Goal: Check status: Check status

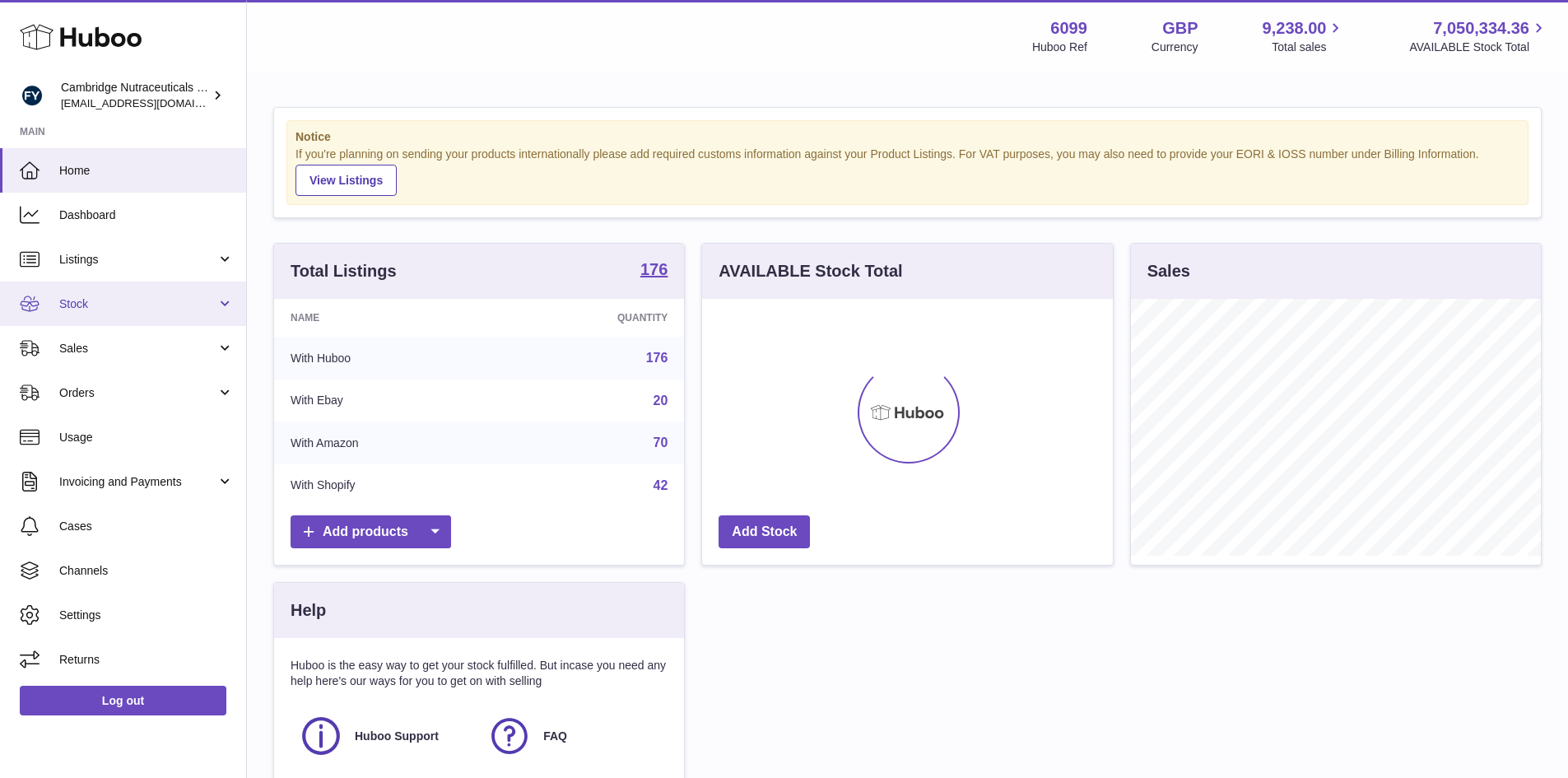
scroll to position [257, 411]
click at [67, 306] on span "Stock" at bounding box center [138, 304] width 157 height 15
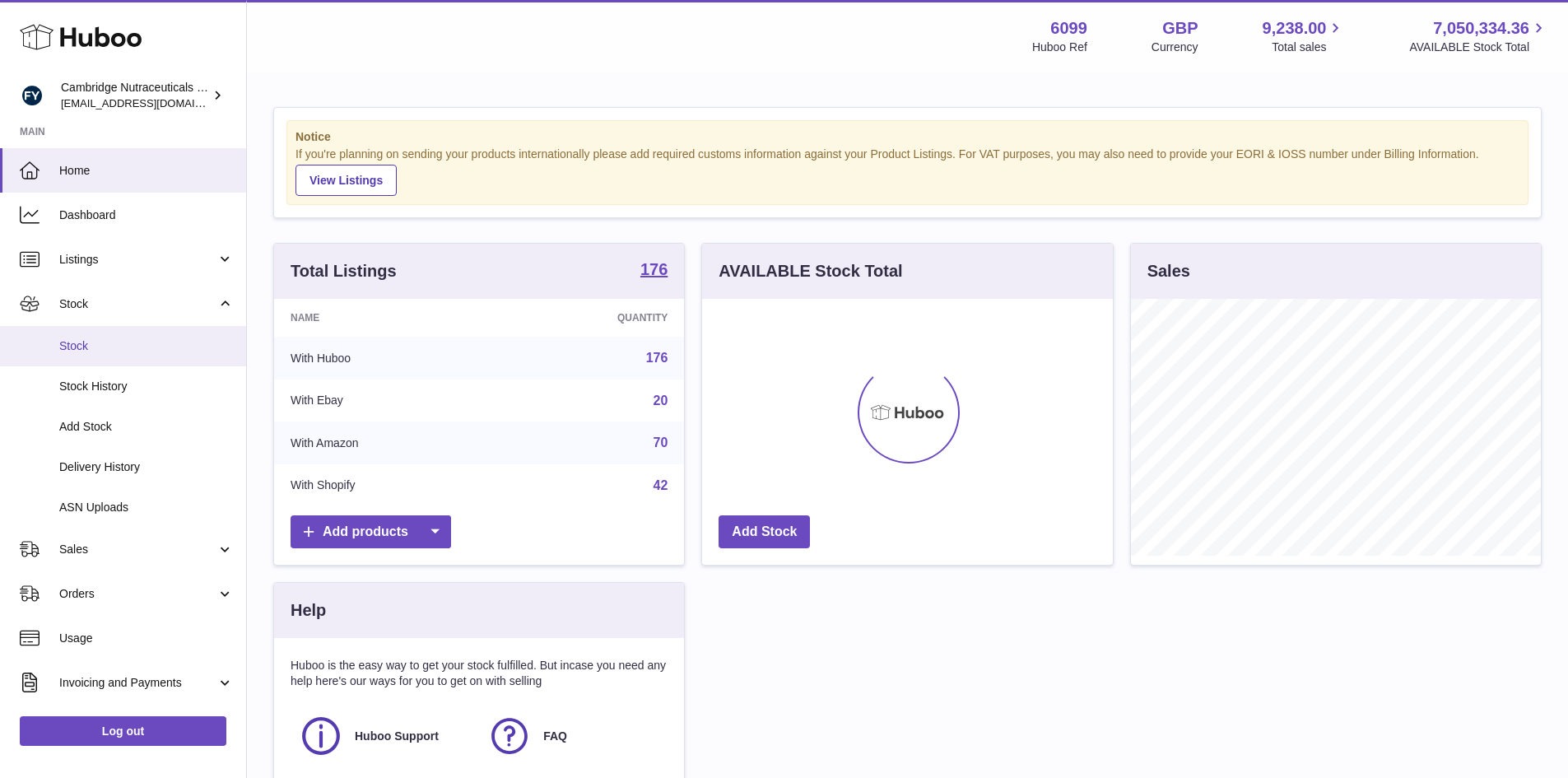
click at [69, 342] on span "Stock" at bounding box center [146, 346] width 175 height 15
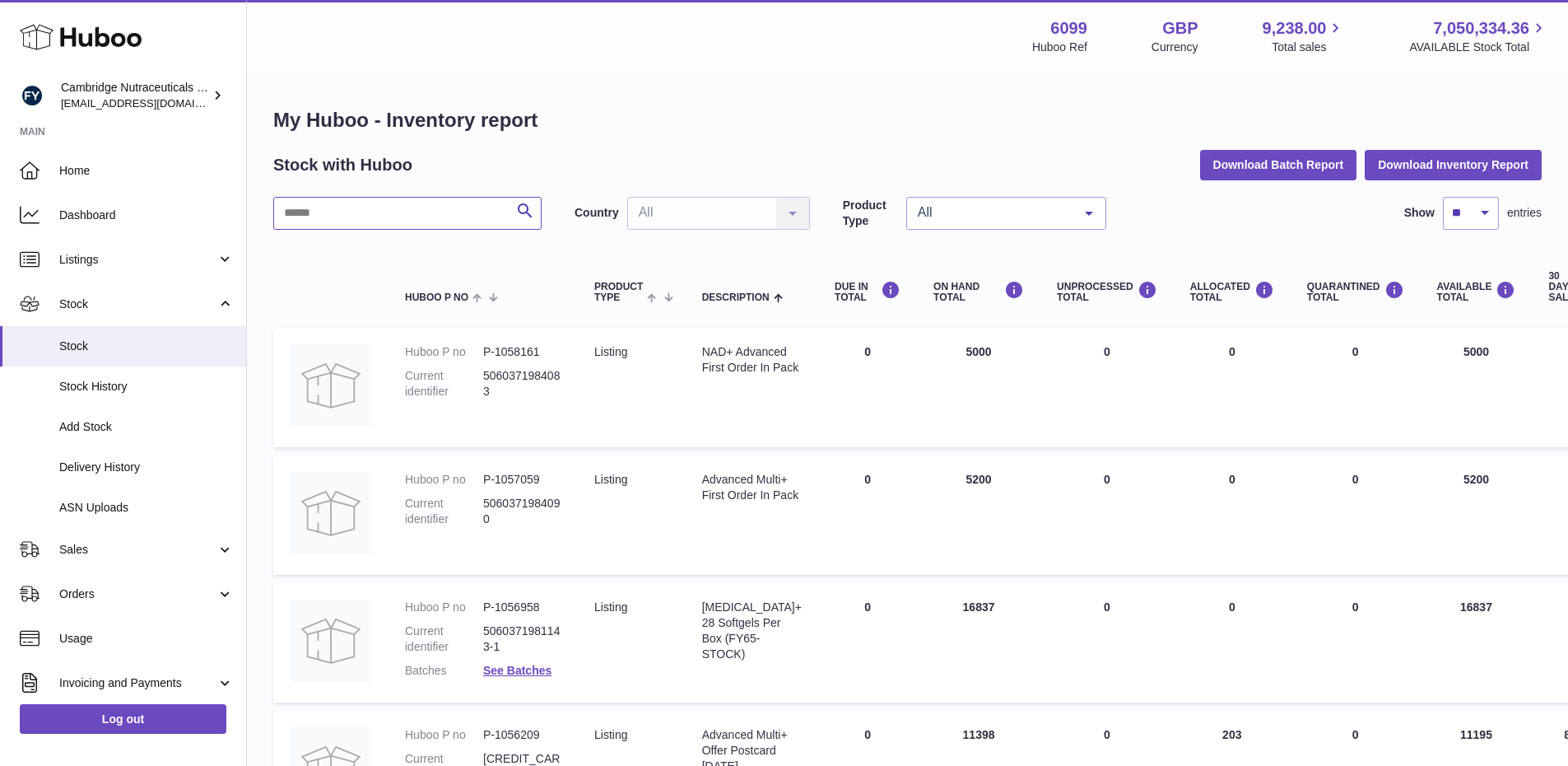
click at [306, 215] on input "text" at bounding box center [407, 213] width 268 height 33
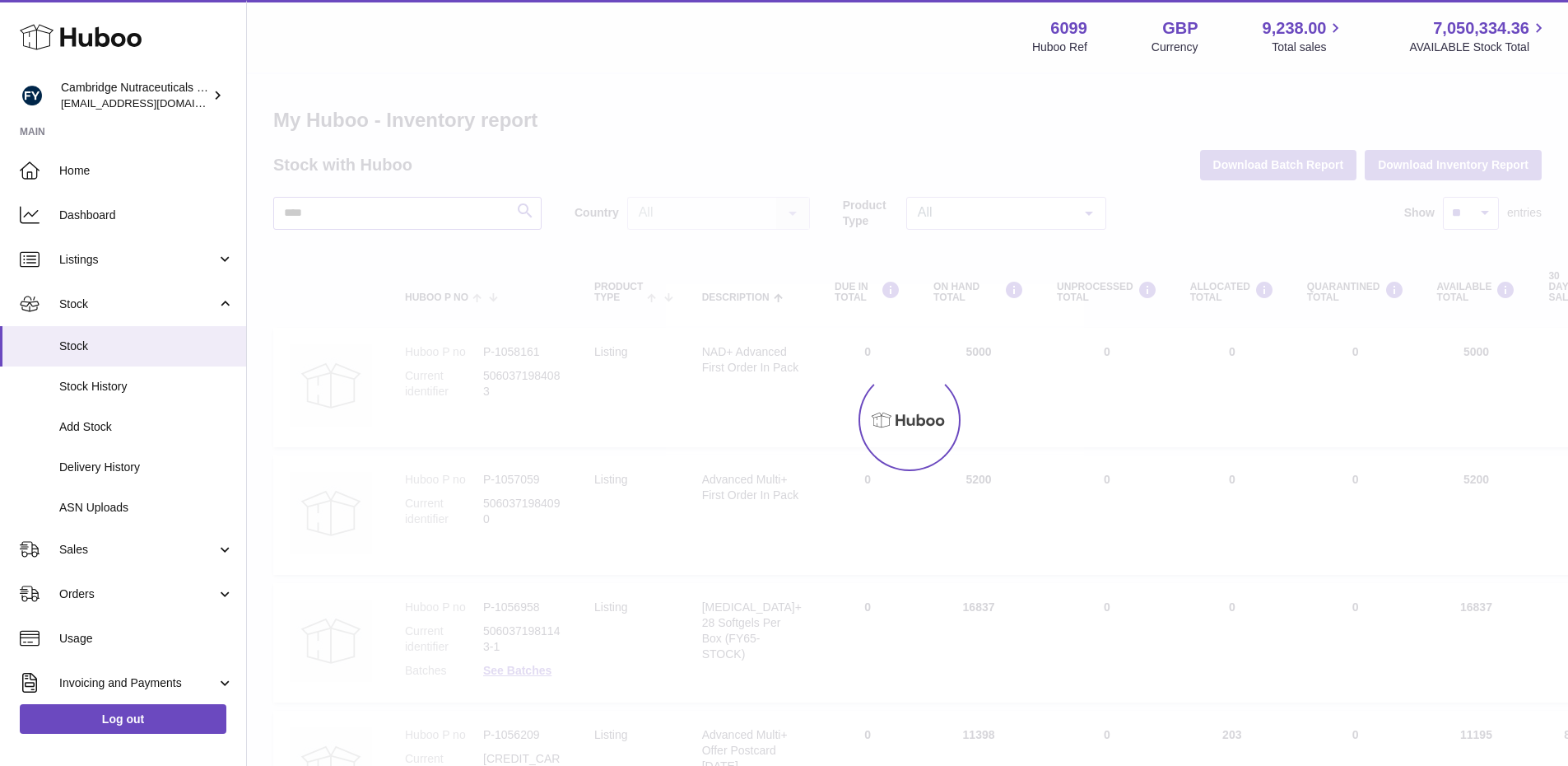
type input "****"
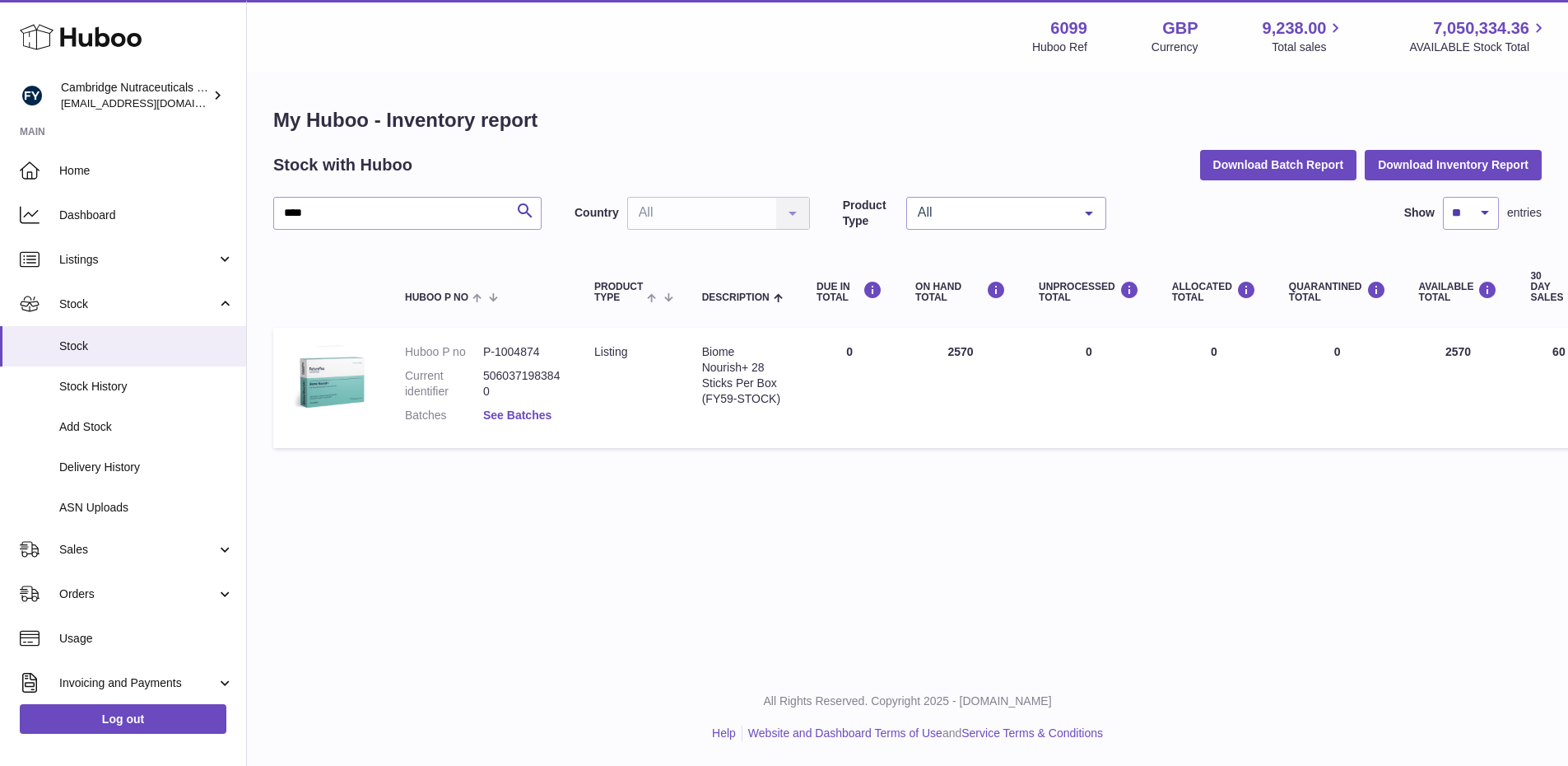
click at [526, 418] on link "See Batches" at bounding box center [517, 415] width 68 height 13
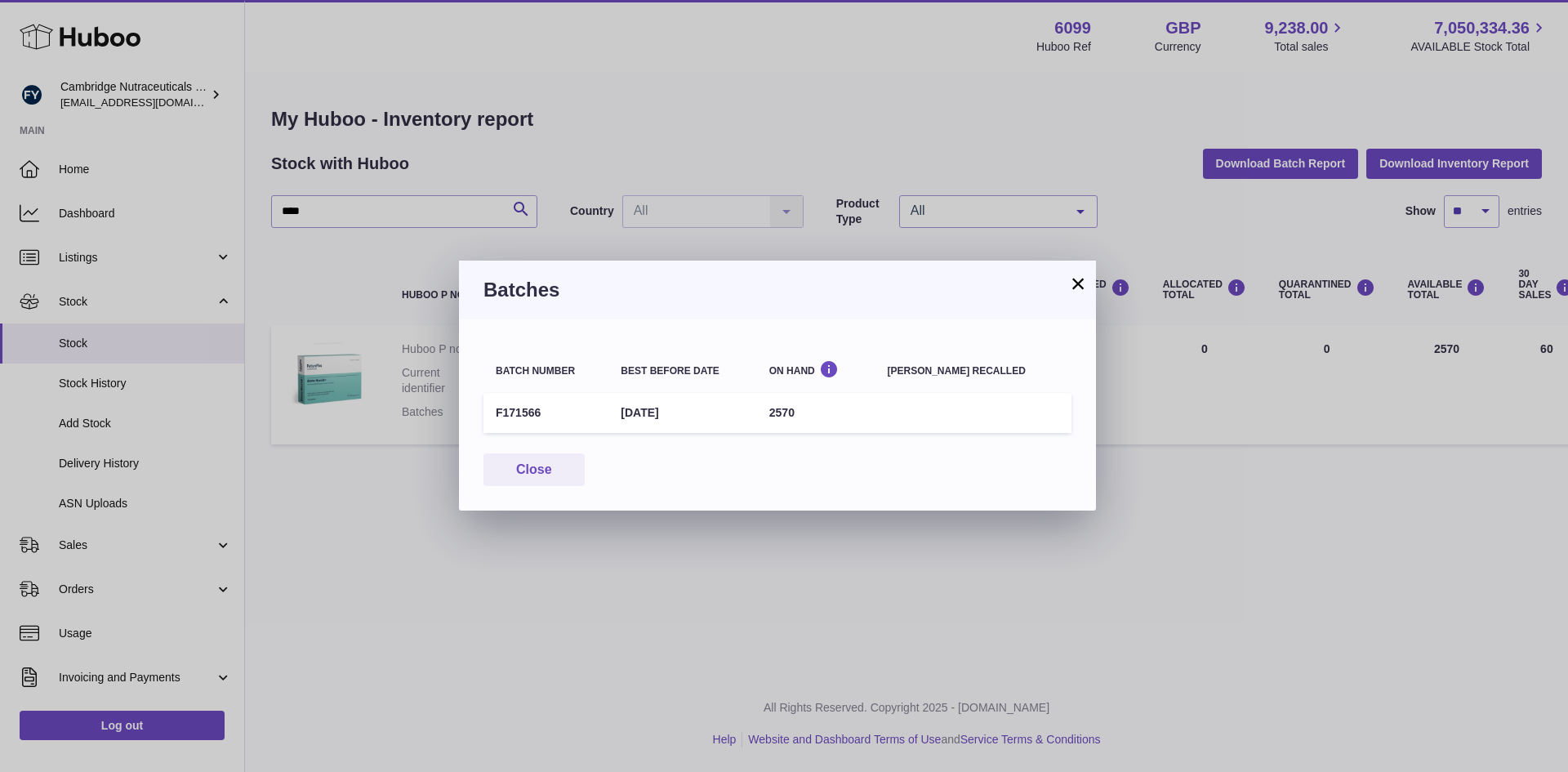
click at [1068, 288] on button "×" at bounding box center [1078, 283] width 20 height 20
